Goal: Transaction & Acquisition: Obtain resource

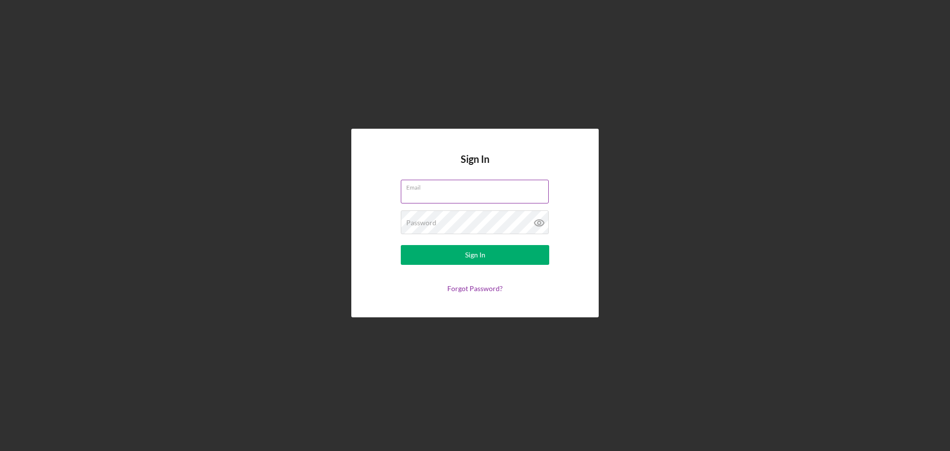
click at [474, 191] on input "Email" at bounding box center [475, 192] width 148 height 24
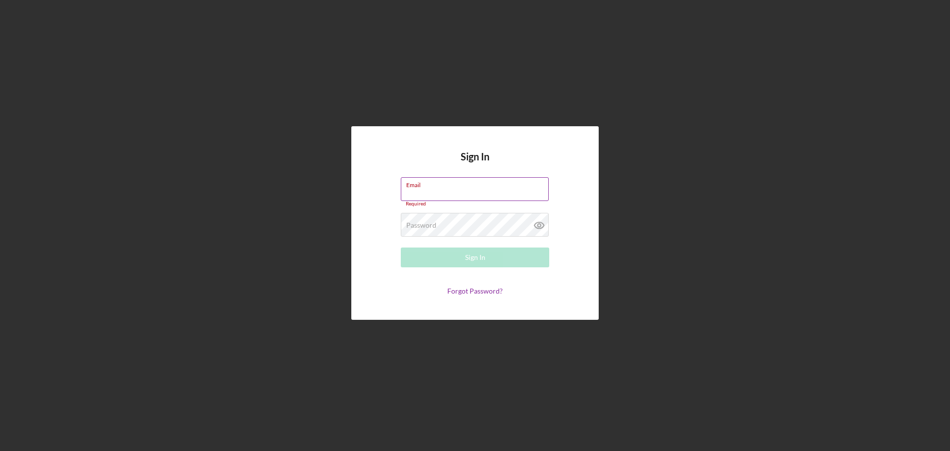
type input "[PERSON_NAME][EMAIL_ADDRESS][DOMAIN_NAME]"
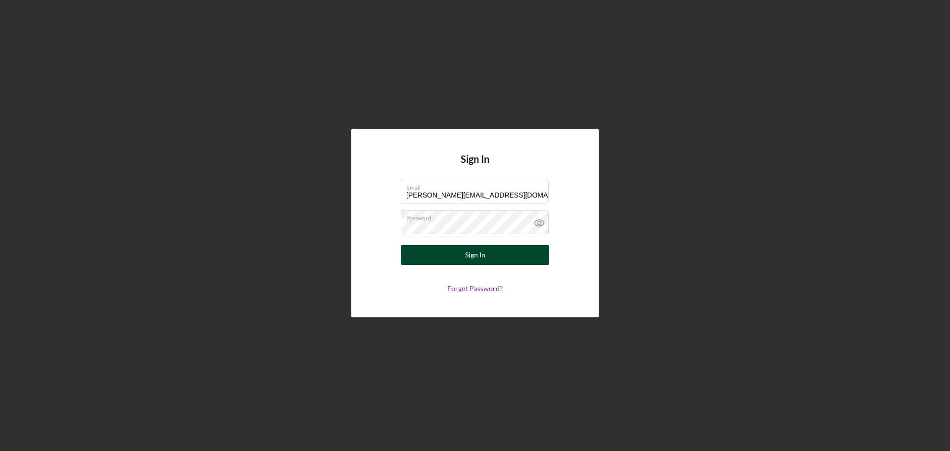
click at [478, 255] on div "Sign In" at bounding box center [475, 255] width 20 height 20
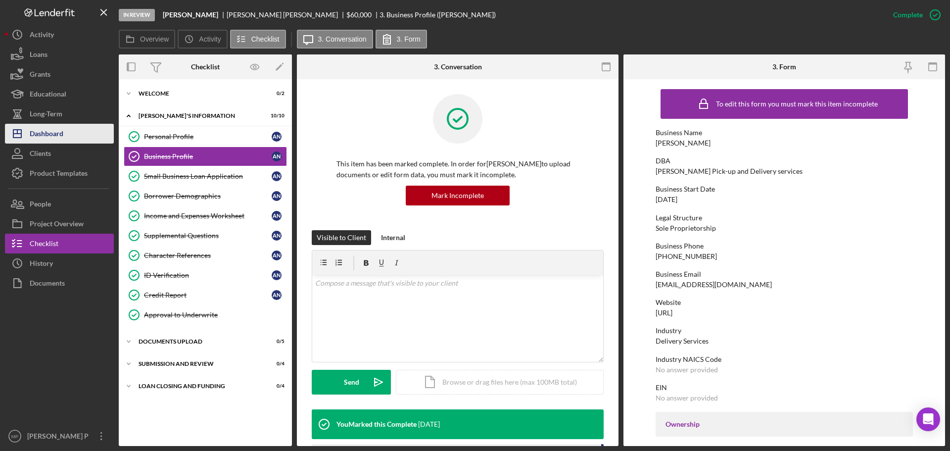
click at [60, 129] on div "Dashboard" at bounding box center [47, 135] width 34 height 22
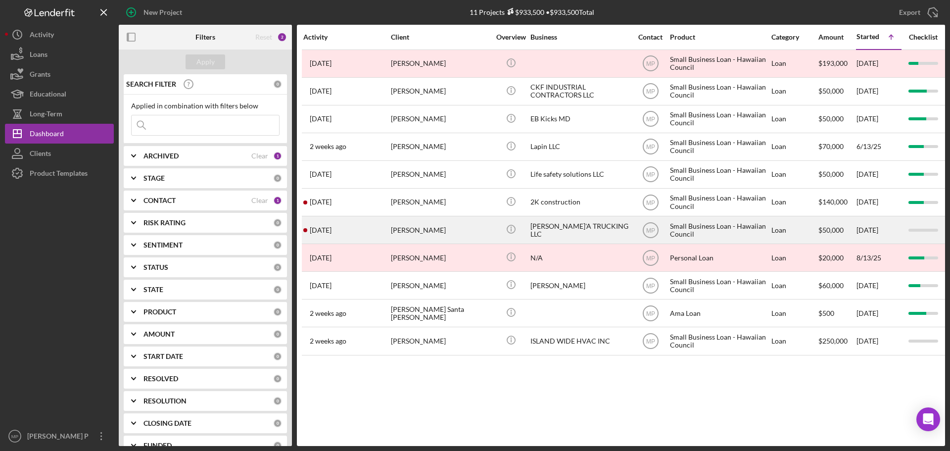
click at [564, 230] on div "[PERSON_NAME]'A TRUCKING LLC" at bounding box center [579, 230] width 99 height 26
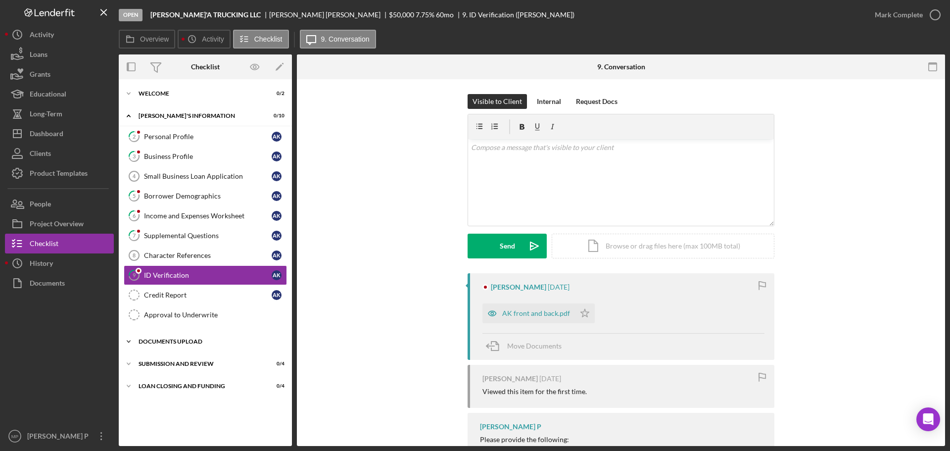
click at [175, 340] on div "DOCUMENTS UPLOAD" at bounding box center [209, 341] width 141 height 6
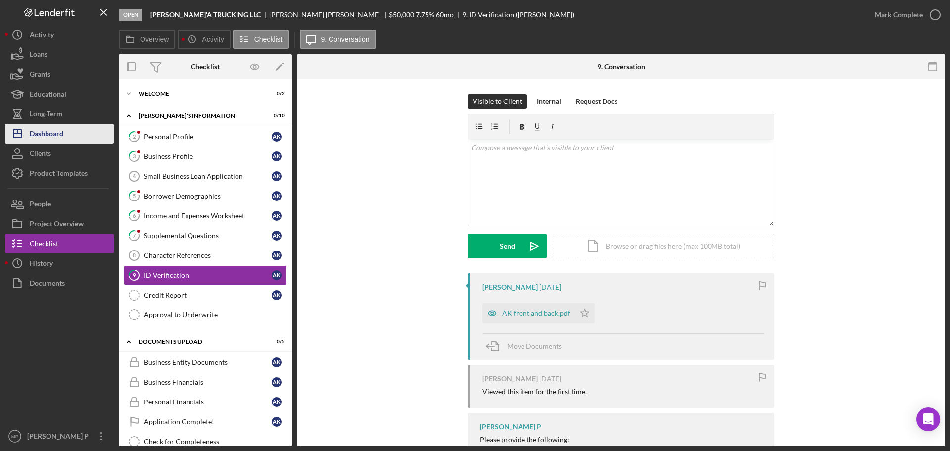
click at [56, 140] on div "Dashboard" at bounding box center [47, 135] width 34 height 22
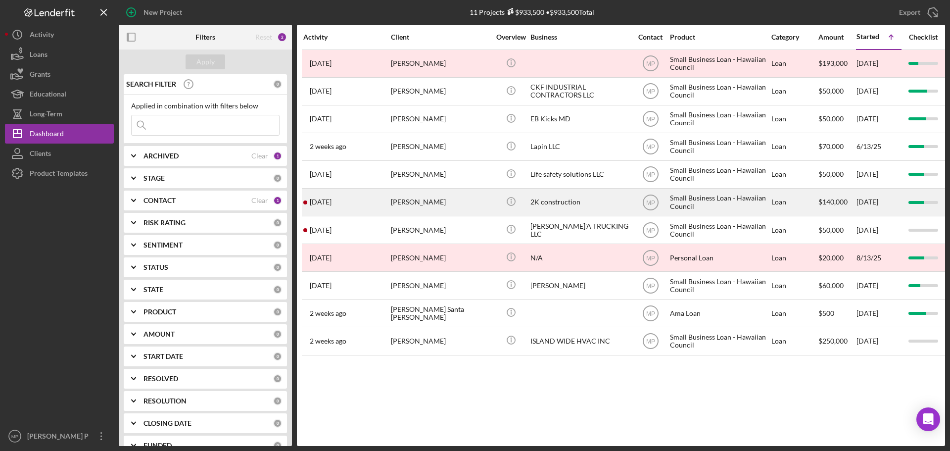
click at [550, 200] on div "2K construction" at bounding box center [579, 202] width 99 height 26
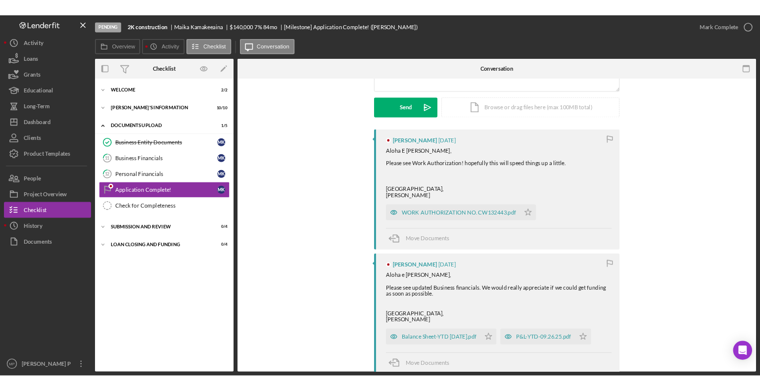
scroll to position [148, 0]
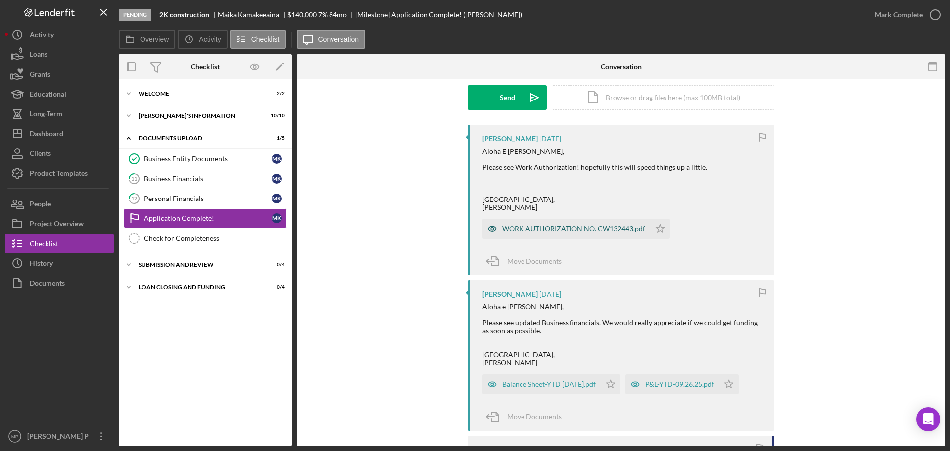
click at [604, 229] on div "WORK AUTHORIZATION NO. CW132443.pdf" at bounding box center [573, 229] width 143 height 8
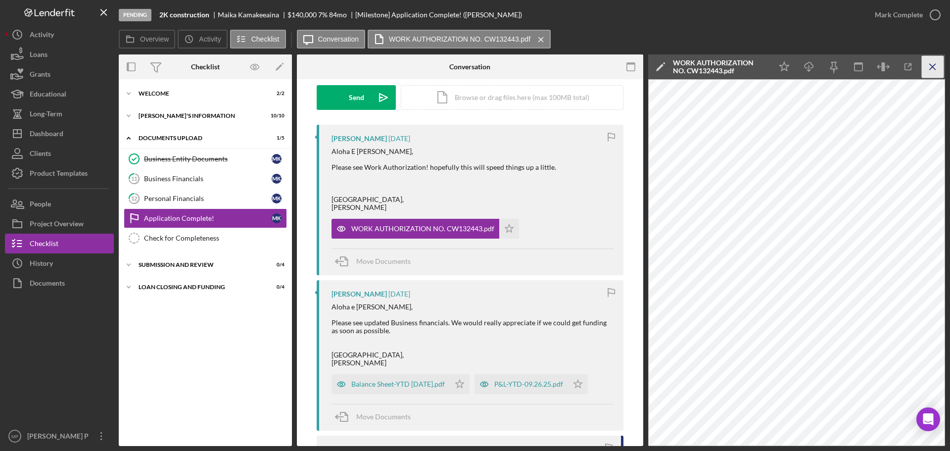
click at [934, 69] on line "button" at bounding box center [932, 66] width 5 height 5
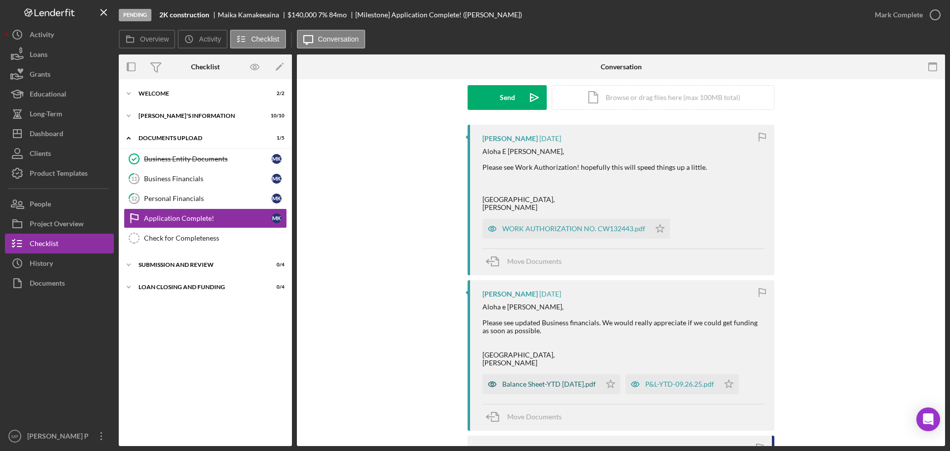
click at [544, 388] on div "Balance Sheet-YTD [DATE].pdf" at bounding box center [541, 384] width 118 height 20
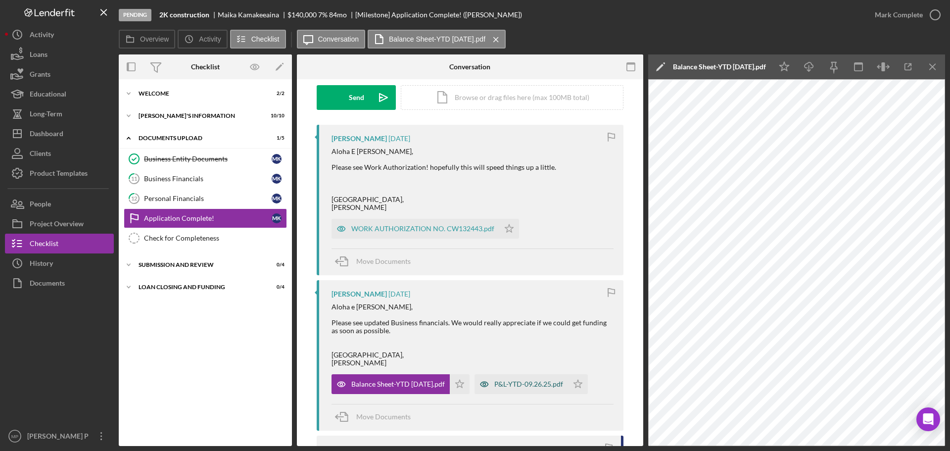
click at [525, 389] on div "P&L-YTD-09.26.25.pdf" at bounding box center [521, 384] width 94 height 20
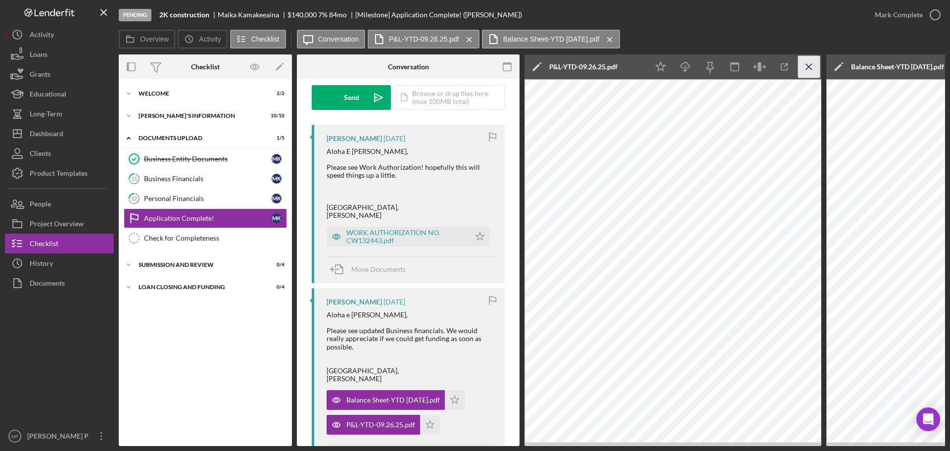
click at [811, 67] on icon "Icon/Menu Close" at bounding box center [809, 67] width 22 height 22
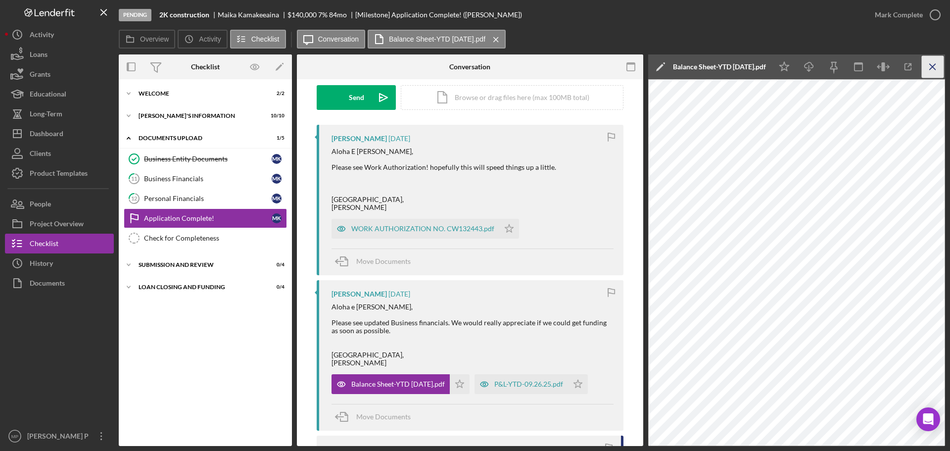
click at [930, 70] on icon "Icon/Menu Close" at bounding box center [933, 67] width 22 height 22
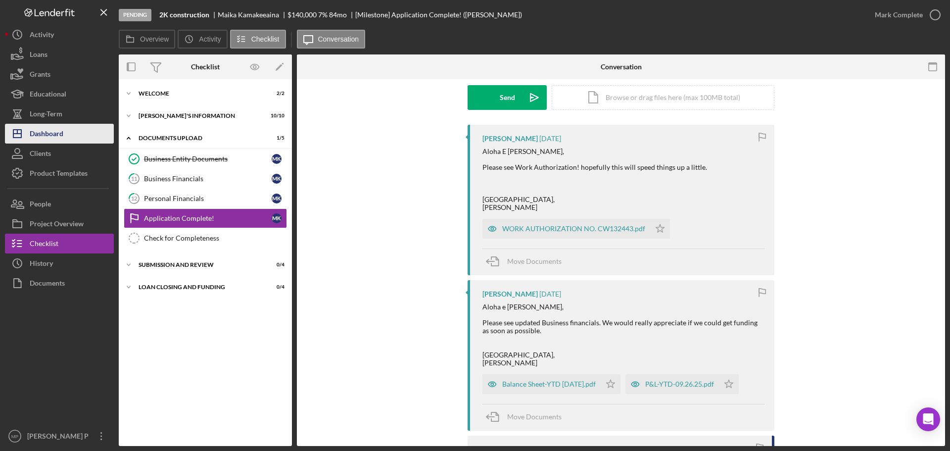
click at [77, 134] on button "Icon/Dashboard Dashboard" at bounding box center [59, 134] width 109 height 20
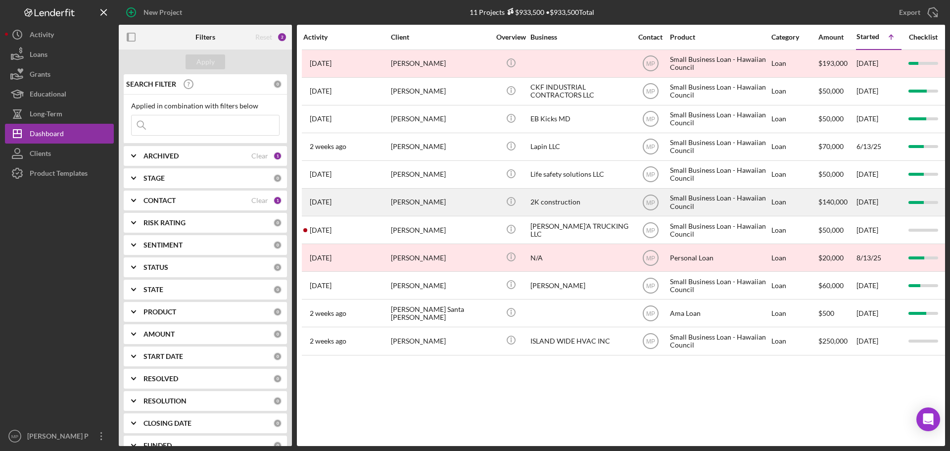
click at [578, 200] on div "2K construction" at bounding box center [579, 202] width 99 height 26
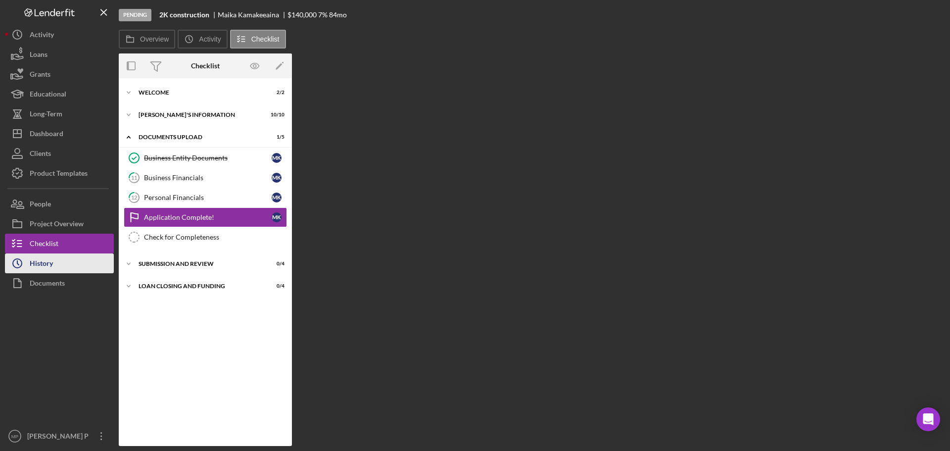
click at [47, 266] on div "History" at bounding box center [41, 264] width 23 height 22
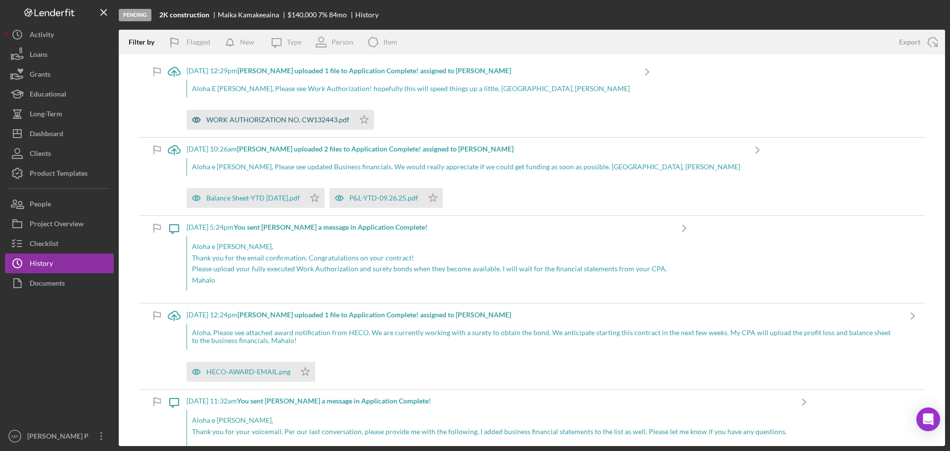
click at [279, 126] on div "WORK AUTHORIZATION NO. CW132443.pdf" at bounding box center [271, 120] width 168 height 20
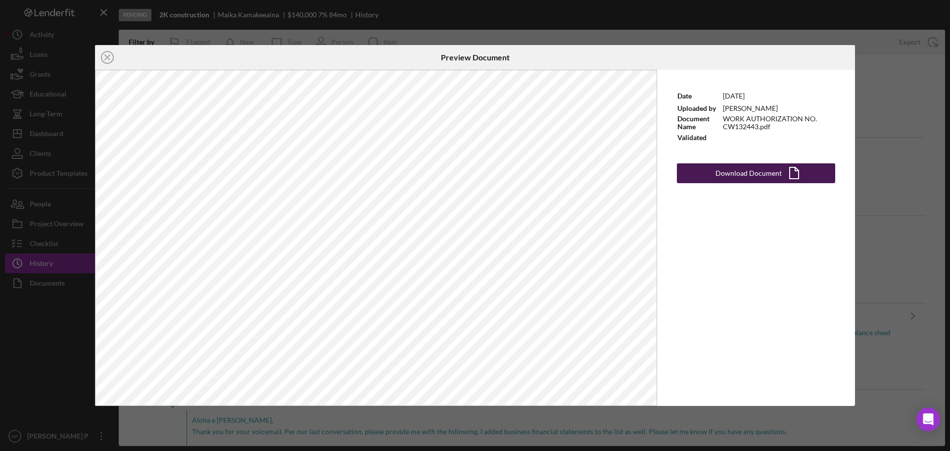
click at [747, 174] on div "Download Document" at bounding box center [748, 173] width 66 height 20
click at [108, 56] on icon "Icon/Close" at bounding box center [107, 57] width 25 height 25
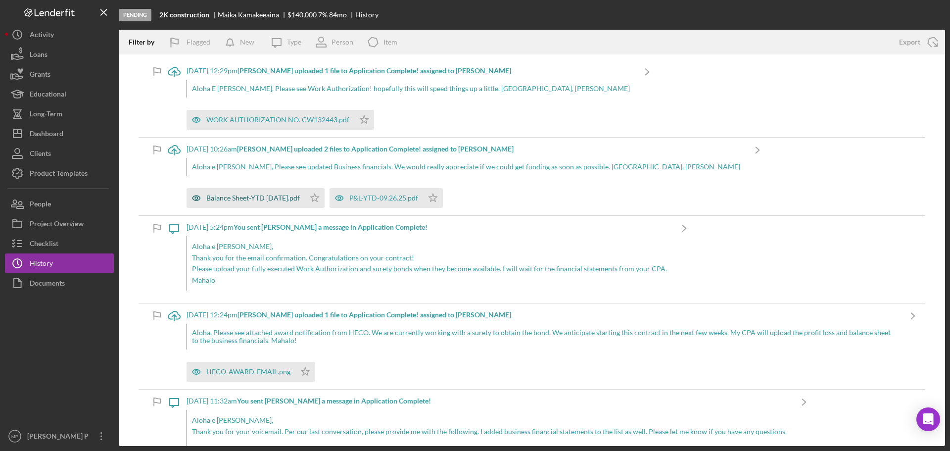
click at [284, 204] on div "Balance Sheet-YTD [DATE].pdf" at bounding box center [246, 198] width 118 height 20
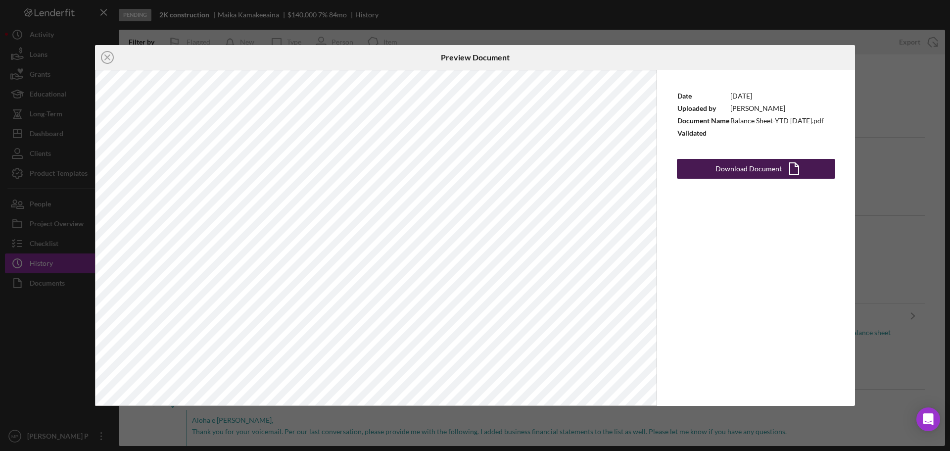
click at [738, 167] on div "Download Document" at bounding box center [748, 169] width 66 height 20
click at [640, 58] on div at bounding box center [728, 57] width 253 height 25
click at [108, 57] on icon "Icon/Close" at bounding box center [107, 57] width 25 height 25
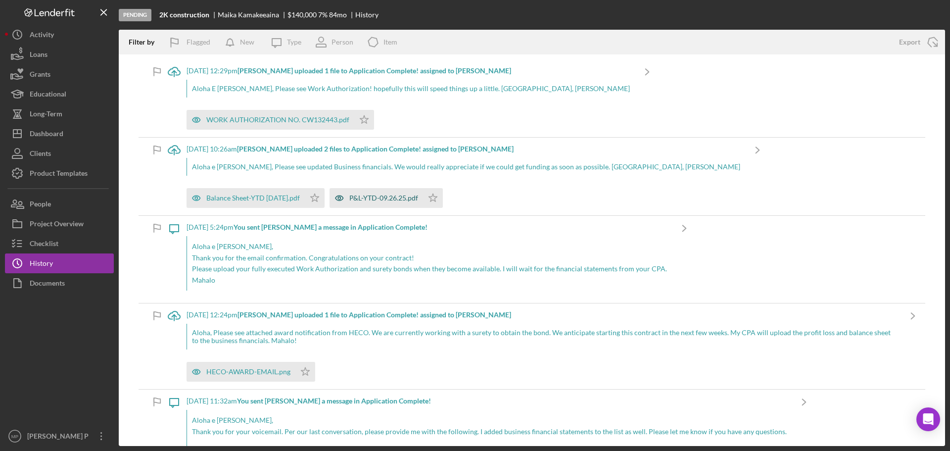
click at [387, 197] on div "P&L-YTD-09.26.25.pdf" at bounding box center [383, 198] width 69 height 8
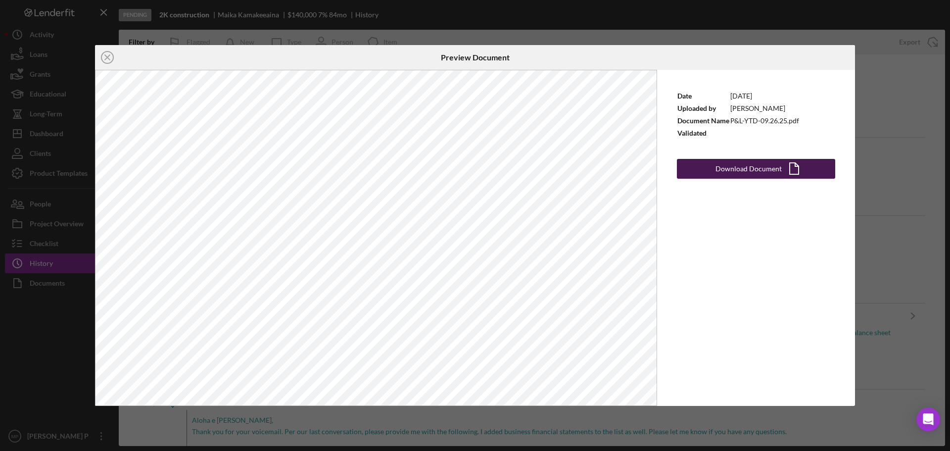
click at [748, 171] on div "Download Document" at bounding box center [748, 169] width 66 height 20
click at [108, 57] on line at bounding box center [107, 57] width 5 height 5
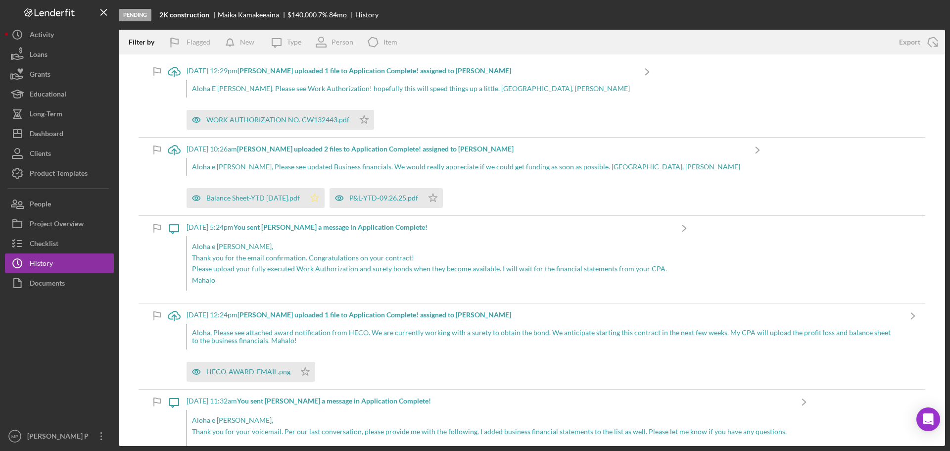
click at [318, 198] on icon "Icon/Star" at bounding box center [315, 198] width 20 height 20
click at [437, 197] on polygon "button" at bounding box center [433, 198] width 8 height 8
click at [361, 120] on polygon "button" at bounding box center [364, 119] width 8 height 8
click at [307, 373] on icon "Icon/Star" at bounding box center [305, 372] width 20 height 20
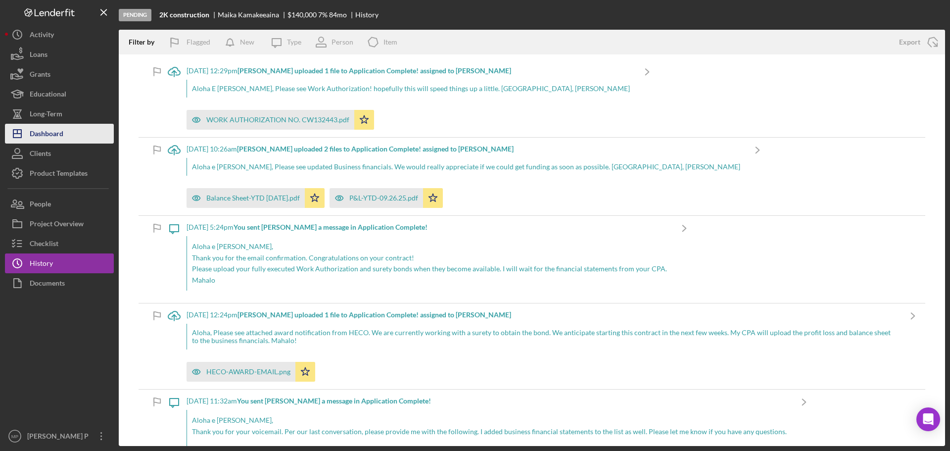
click at [55, 130] on div "Dashboard" at bounding box center [47, 135] width 34 height 22
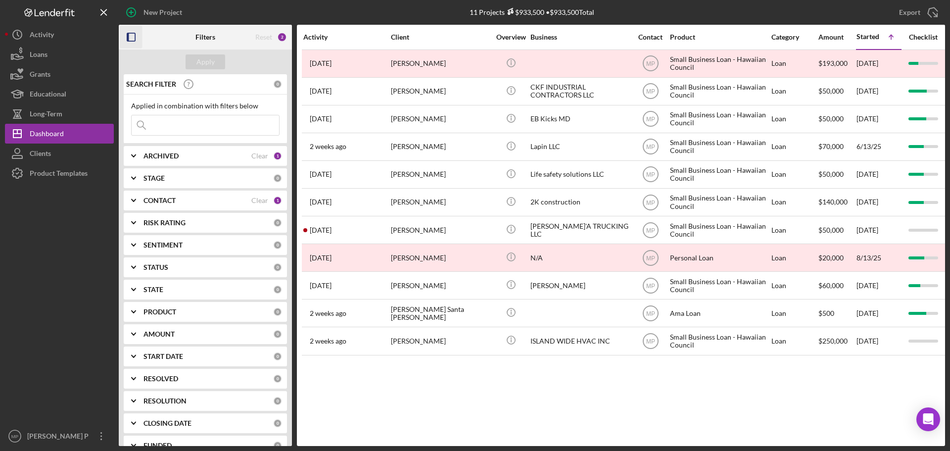
click at [133, 36] on icon "button" at bounding box center [131, 37] width 22 height 22
